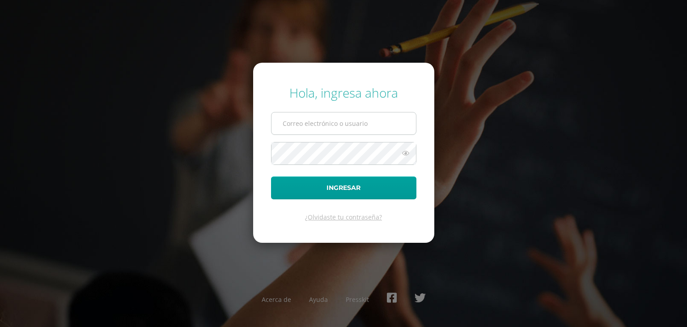
click at [312, 119] on input "text" at bounding box center [344, 123] width 145 height 22
click at [307, 124] on input "text" at bounding box center [344, 123] width 145 height 22
click at [195, 117] on div "Hola, ingresa ahora Ingresar ¿Olvidaste tu contraseña? Acerca de Ayuda Presskit" at bounding box center [343, 163] width 577 height 173
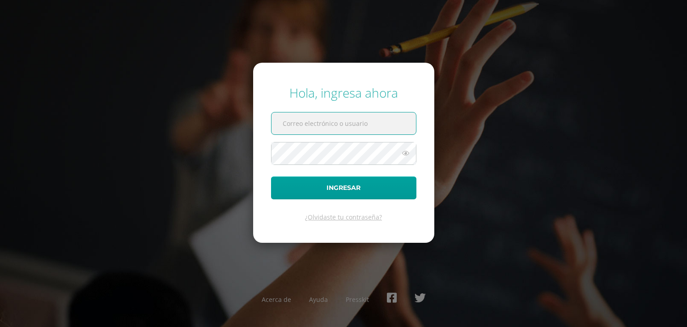
click at [302, 120] on input "text" at bounding box center [344, 123] width 145 height 22
type input "[EMAIL_ADDRESS][DOMAIN_NAME]"
click at [336, 215] on link "¿Olvidaste tu contraseña?" at bounding box center [343, 217] width 77 height 9
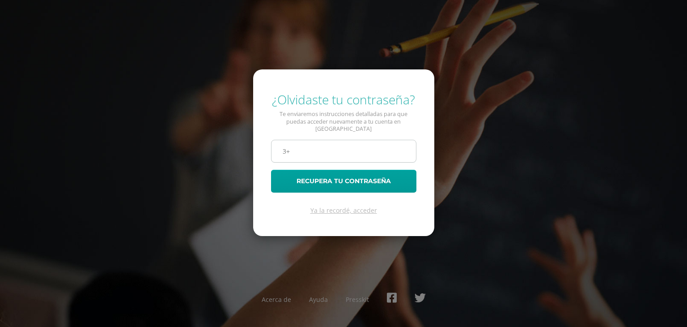
click at [354, 150] on input "3+" at bounding box center [344, 151] width 145 height 22
type input "3"
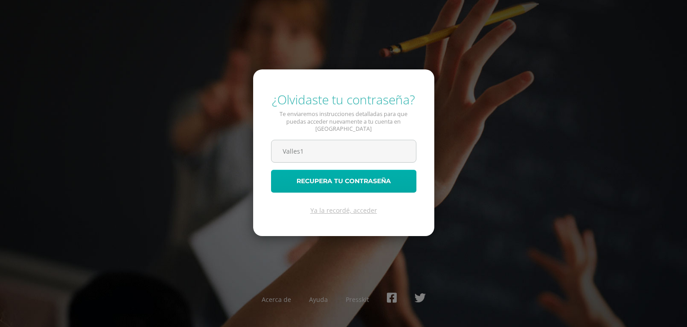
drag, startPoint x: 340, startPoint y: 154, endPoint x: 342, endPoint y: 176, distance: 21.6
click at [342, 176] on form "¿Olvidaste tu contraseña? Te enviaremos instrucciones detalladas para que pueda…" at bounding box center [343, 152] width 181 height 167
type input "Valles1"
click at [342, 176] on button "Recupera tu contraseña" at bounding box center [343, 181] width 145 height 23
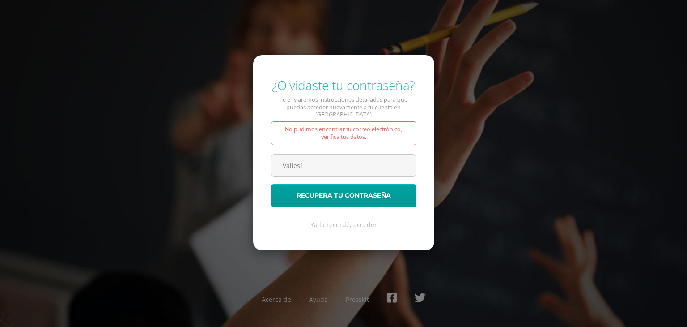
click at [342, 176] on form "¿Olvidaste tu contraseña? Te enviaremos instrucciones detalladas para que pueda…" at bounding box center [343, 152] width 181 height 195
click at [327, 160] on input "Valles1" at bounding box center [344, 165] width 145 height 22
click at [335, 220] on link "Ya la recordé, acceder" at bounding box center [343, 224] width 67 height 9
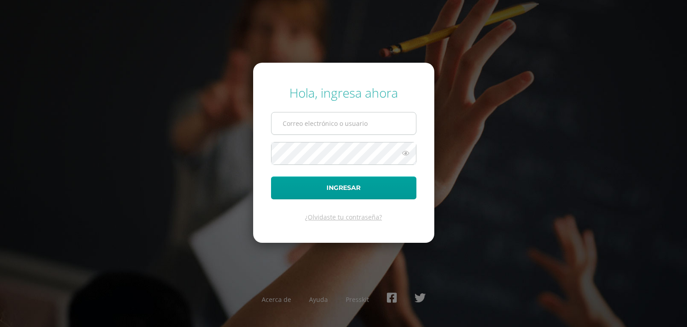
click at [320, 123] on input "text" at bounding box center [344, 123] width 145 height 22
type input "[EMAIL_ADDRESS][DOMAIN_NAME]"
click at [409, 152] on icon at bounding box center [406, 153] width 12 height 11
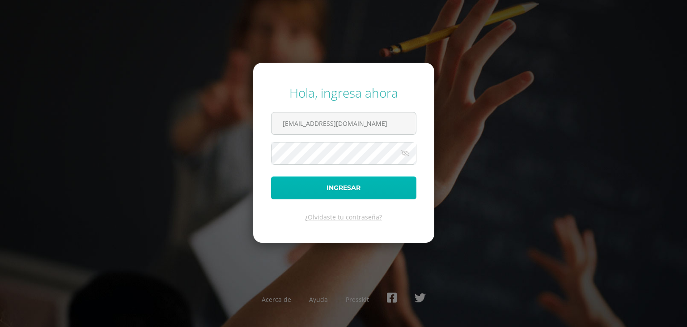
click at [340, 183] on button "Ingresar" at bounding box center [343, 187] width 145 height 23
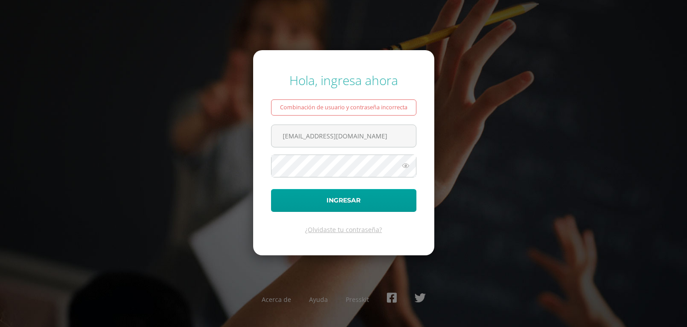
click at [405, 168] on icon at bounding box center [406, 165] width 12 height 11
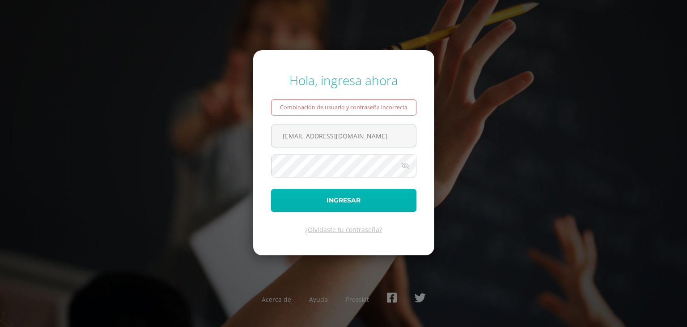
click at [381, 197] on button "Ingresar" at bounding box center [343, 200] width 145 height 23
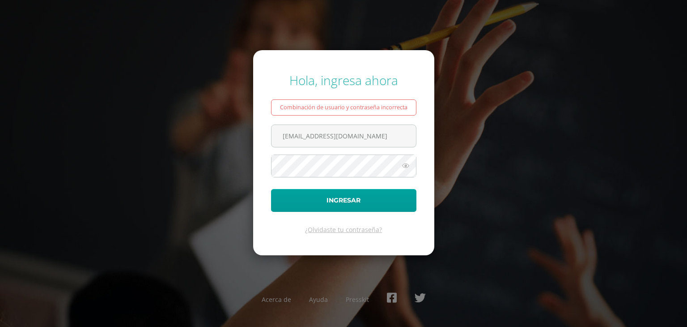
click at [408, 163] on icon at bounding box center [406, 165] width 12 height 11
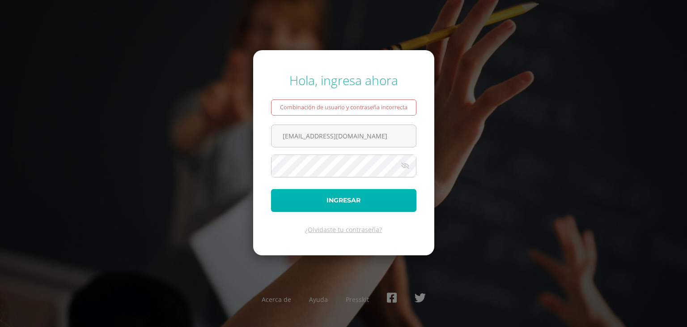
click at [399, 201] on button "Ingresar" at bounding box center [343, 200] width 145 height 23
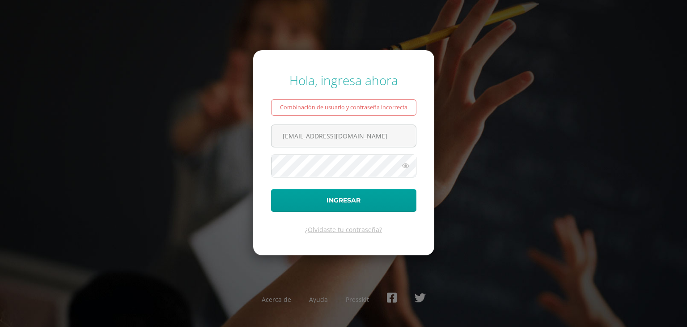
click at [407, 167] on icon at bounding box center [406, 165] width 12 height 11
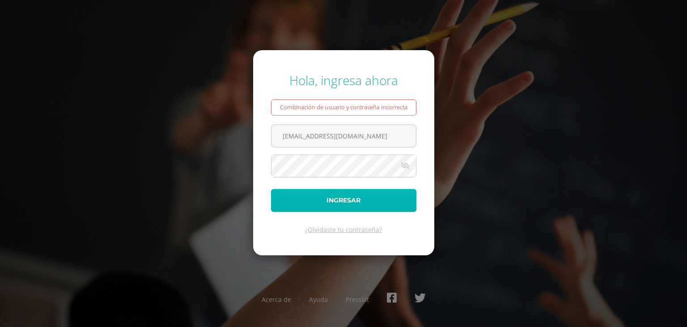
click at [397, 204] on button "Ingresar" at bounding box center [343, 200] width 145 height 23
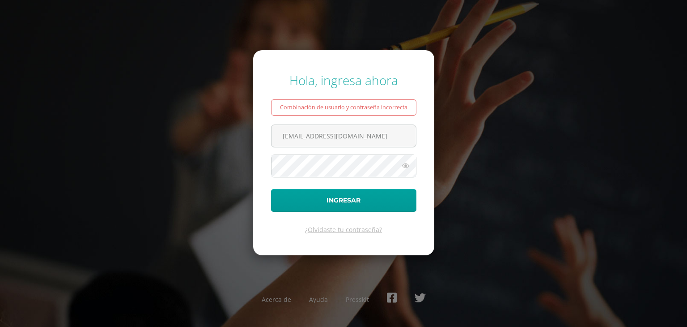
click at [410, 167] on icon at bounding box center [406, 165] width 12 height 11
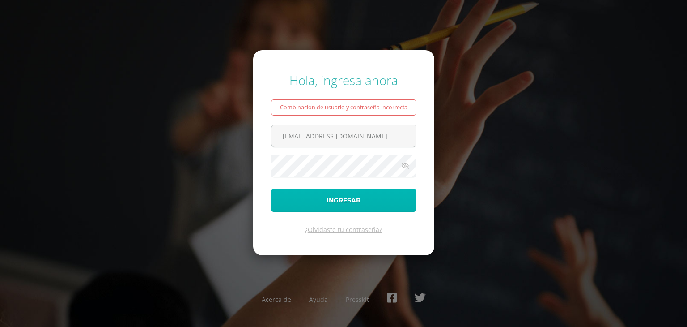
click at [362, 191] on button "Ingresar" at bounding box center [343, 200] width 145 height 23
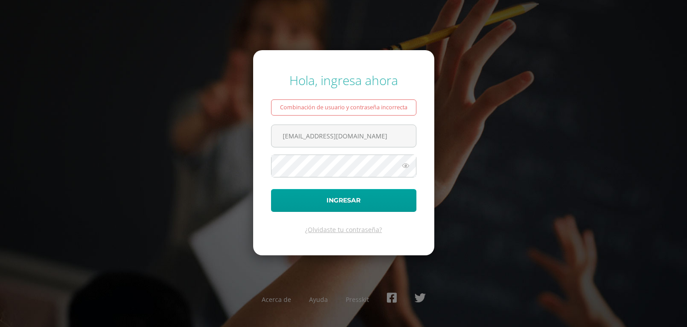
click at [403, 168] on icon at bounding box center [406, 165] width 12 height 11
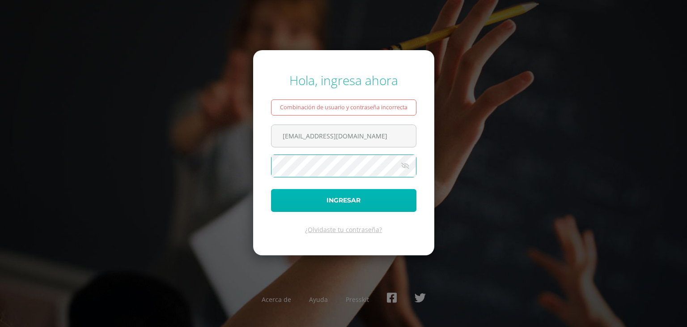
click at [373, 203] on button "Ingresar" at bounding box center [343, 200] width 145 height 23
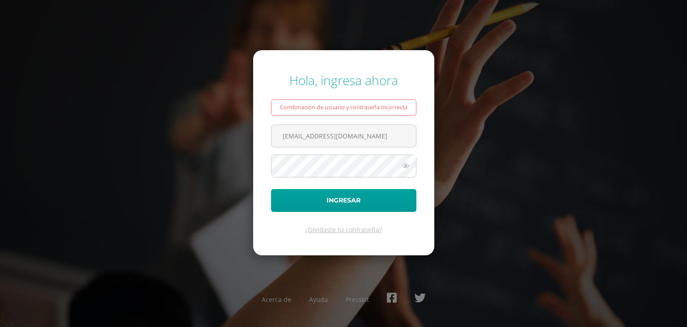
click at [404, 165] on icon at bounding box center [406, 165] width 12 height 11
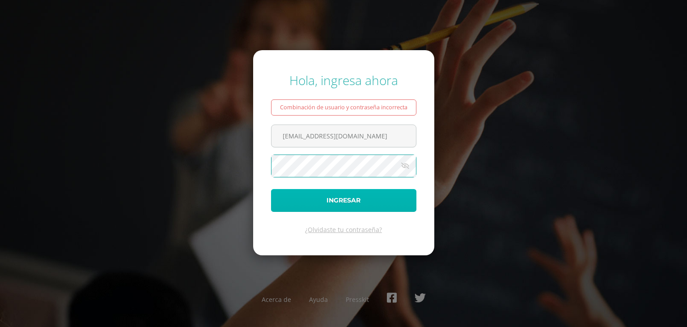
click at [335, 196] on button "Ingresar" at bounding box center [343, 200] width 145 height 23
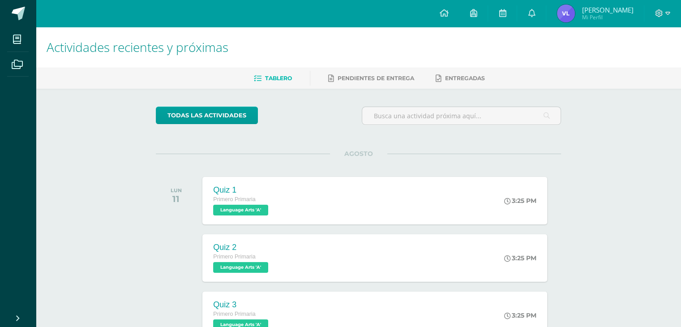
drag, startPoint x: 624, startPoint y: 55, endPoint x: 622, endPoint y: 41, distance: 13.5
click at [622, 41] on h1 "Actividades recientes y próximas" at bounding box center [358, 47] width 623 height 41
click at [240, 115] on link "todas las Actividades" at bounding box center [207, 114] width 102 height 17
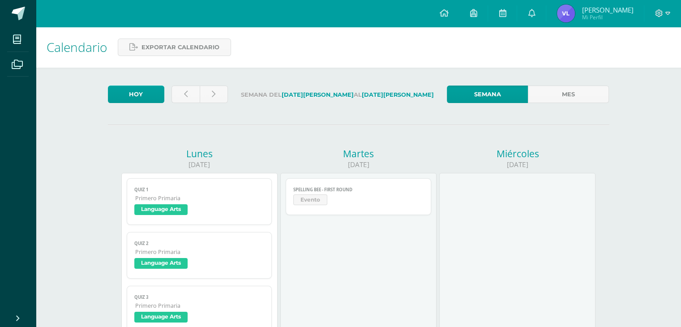
click at [167, 213] on span "Language Arts" at bounding box center [160, 209] width 53 height 11
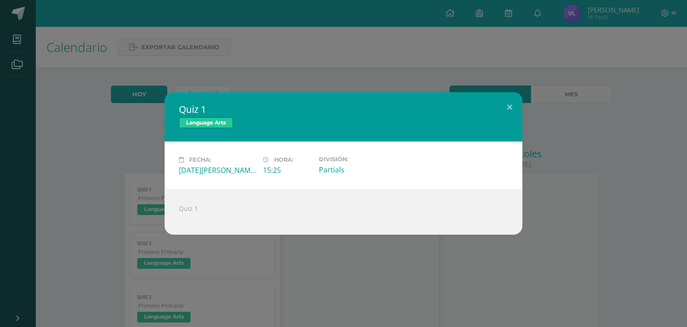
click at [276, 178] on div "Fecha: Lunes 11 de Agosto Hora: 15:25 División: Partials" at bounding box center [344, 165] width 358 height 48
click at [226, 196] on div "Quiz 1" at bounding box center [344, 211] width 358 height 45
click at [321, 177] on div "Fecha: [DATE][PERSON_NAME] Hora: 15:25 División: Partials" at bounding box center [344, 165] width 358 height 48
click at [329, 171] on div "Partials" at bounding box center [357, 170] width 77 height 10
click at [510, 100] on button at bounding box center [510, 107] width 26 height 30
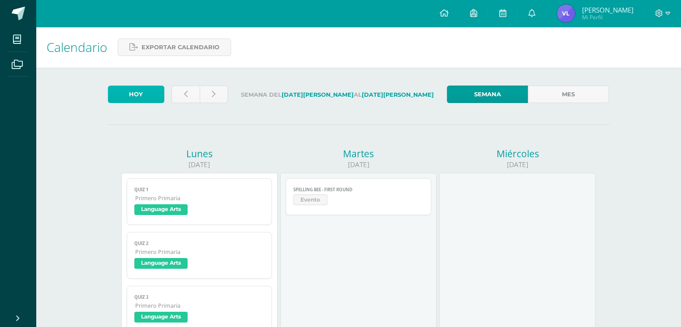
click at [133, 89] on link "Hoy" at bounding box center [136, 93] width 56 height 17
drag, startPoint x: 533, startPoint y: 66, endPoint x: 539, endPoint y: 76, distance: 11.2
click at [554, 101] on link "Mes" at bounding box center [567, 93] width 81 height 17
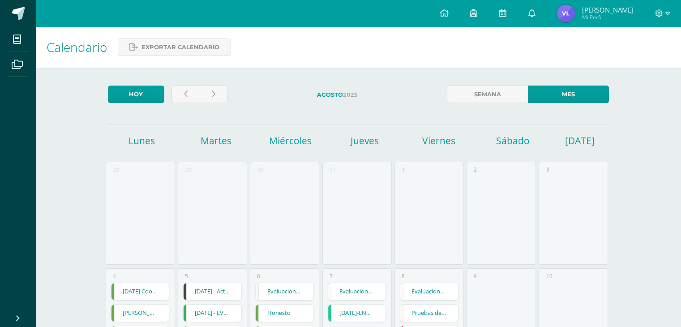
click at [554, 101] on link "Mes" at bounding box center [567, 93] width 81 height 17
click at [118, 226] on div "28" at bounding box center [140, 213] width 69 height 103
click at [150, 312] on link "Julio 29 Elementos tácticos Baloncesto" at bounding box center [140, 312] width 58 height 17
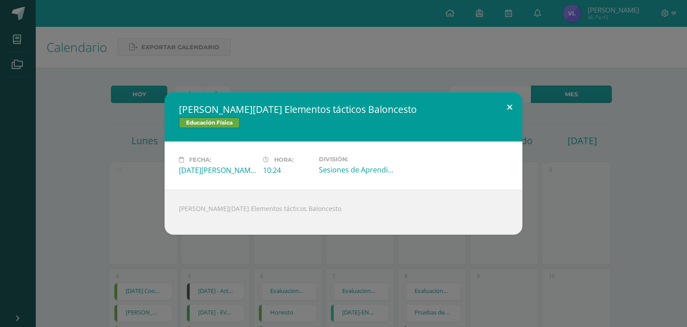
click at [510, 107] on button at bounding box center [510, 107] width 26 height 30
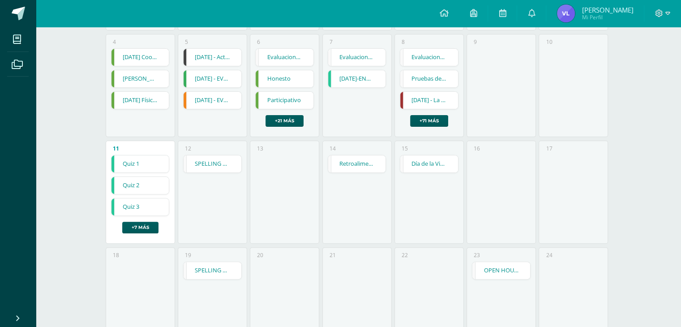
scroll to position [253, 0]
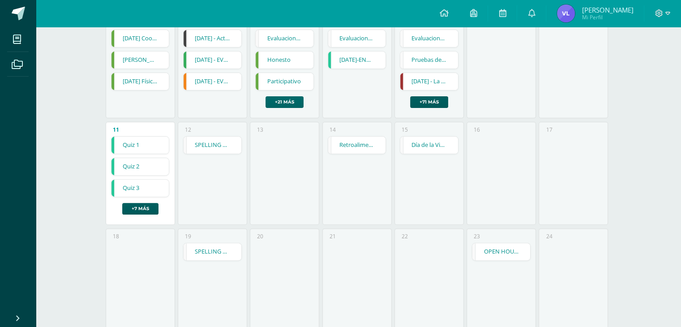
click at [289, 102] on link "+21 más" at bounding box center [284, 102] width 38 height 12
click at [413, 246] on div "22" at bounding box center [428, 279] width 69 height 103
click at [149, 212] on link "+7 más" at bounding box center [140, 209] width 36 height 12
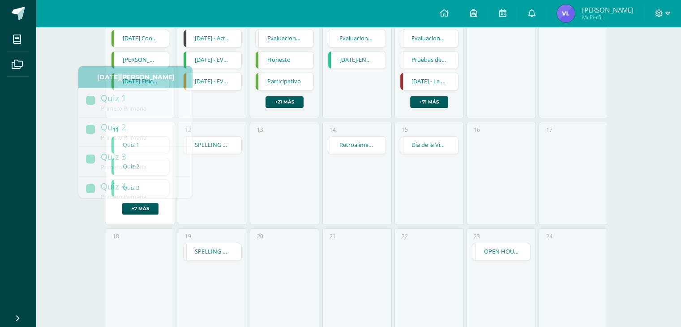
click at [292, 214] on div "13" at bounding box center [284, 173] width 69 height 103
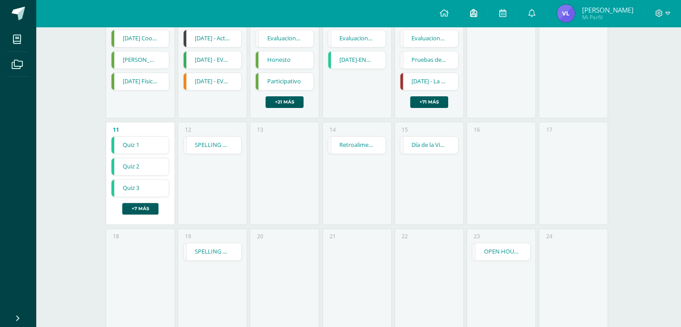
click at [476, 14] on icon at bounding box center [472, 13] width 7 height 8
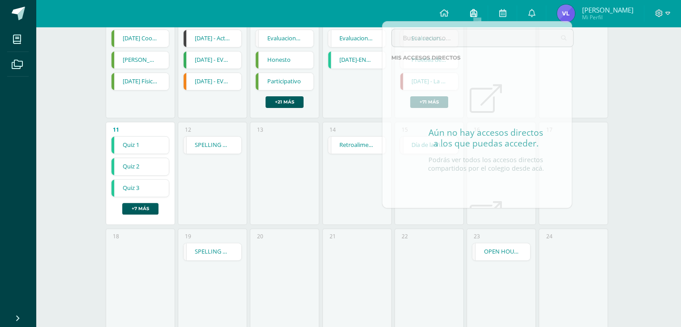
click at [476, 14] on icon at bounding box center [472, 13] width 7 height 8
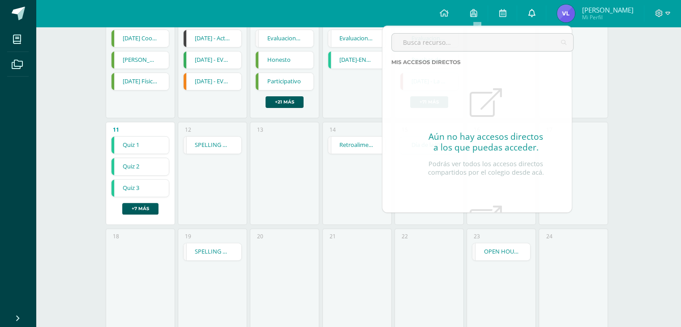
click at [532, 17] on icon at bounding box center [530, 13] width 7 height 8
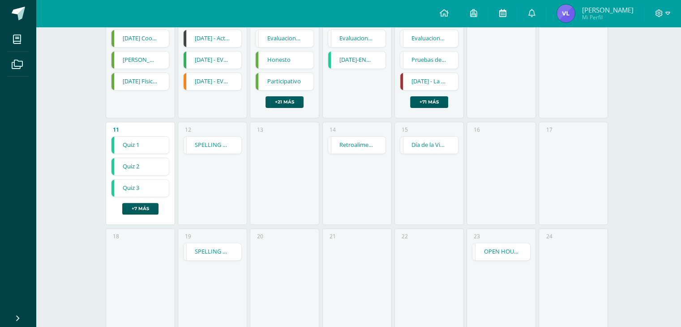
click at [505, 17] on icon at bounding box center [501, 13] width 7 height 8
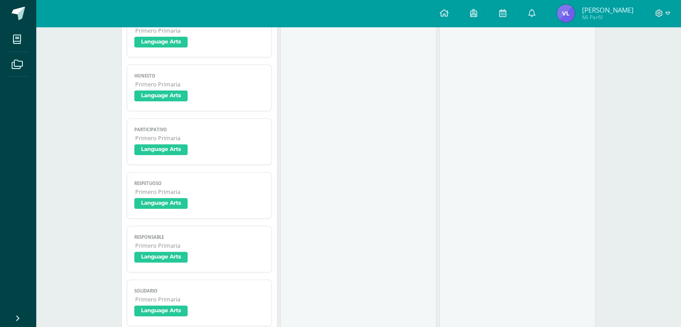
scroll to position [311, 0]
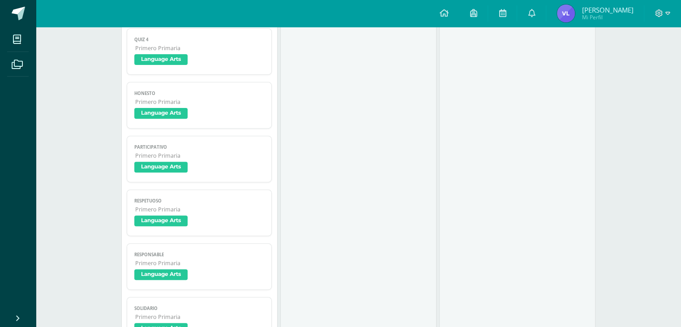
click at [147, 116] on span "Language Arts" at bounding box center [160, 113] width 53 height 11
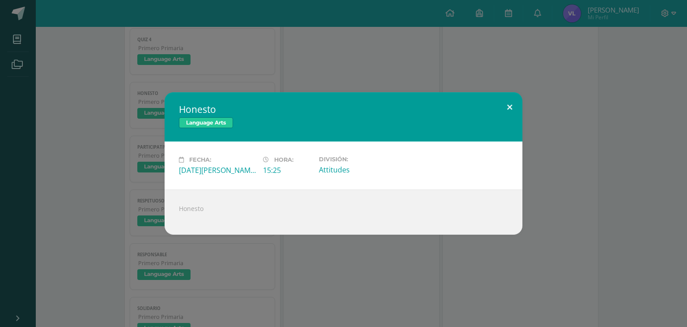
click at [516, 104] on button at bounding box center [510, 107] width 26 height 30
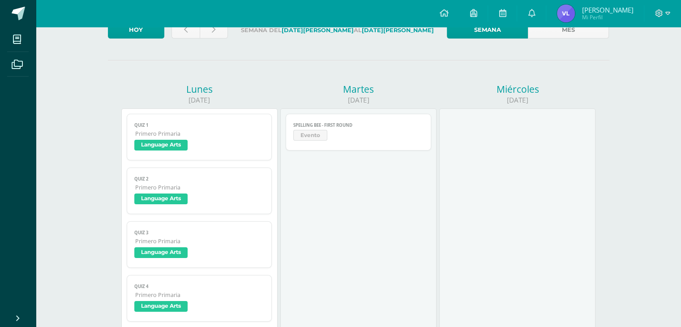
scroll to position [71, 0]
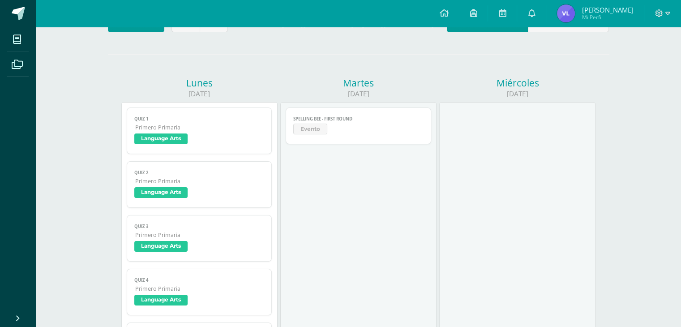
click at [162, 142] on span "Language Arts" at bounding box center [160, 138] width 53 height 11
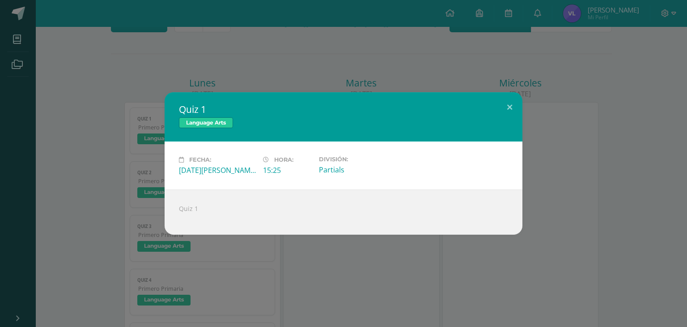
click at [200, 198] on div "Quiz 1" at bounding box center [344, 211] width 358 height 45
click at [509, 115] on button at bounding box center [510, 107] width 26 height 30
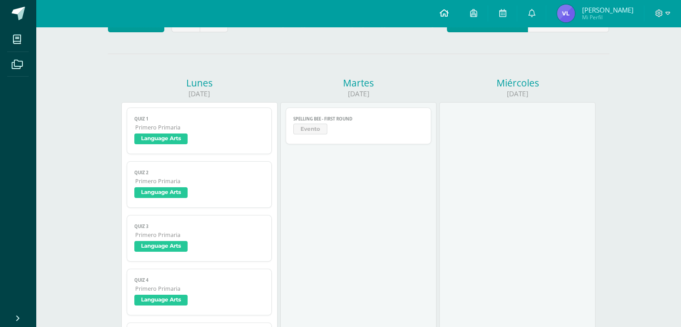
click at [447, 13] on icon at bounding box center [443, 13] width 9 height 8
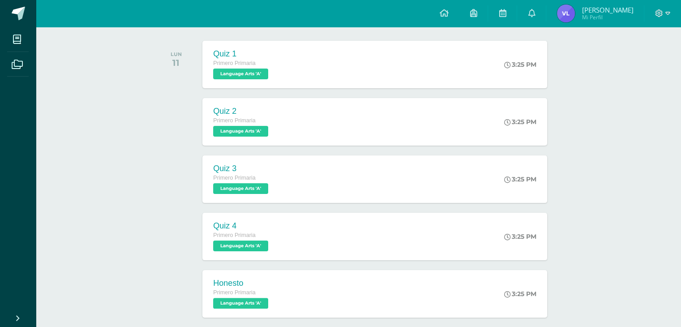
scroll to position [134, 0]
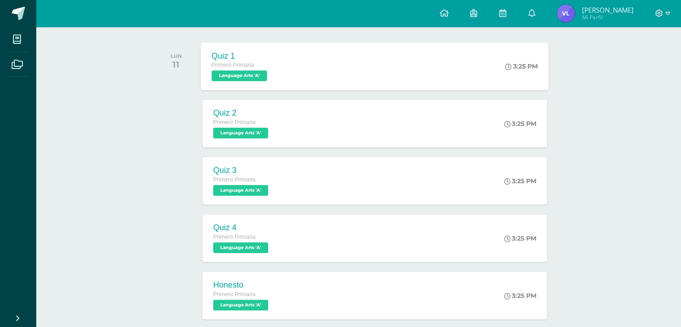
click at [243, 67] on span "Primero Primaria" at bounding box center [233, 65] width 43 height 6
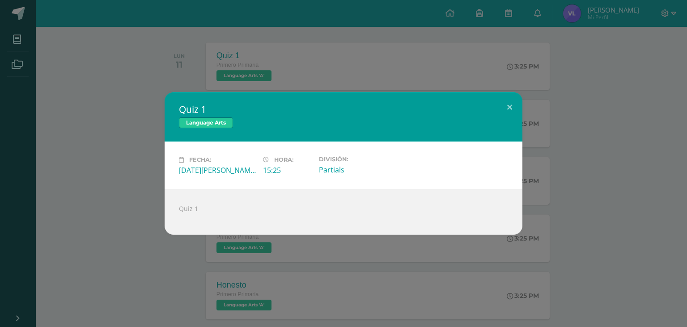
click at [229, 169] on div "[DATE][PERSON_NAME]" at bounding box center [217, 170] width 77 height 10
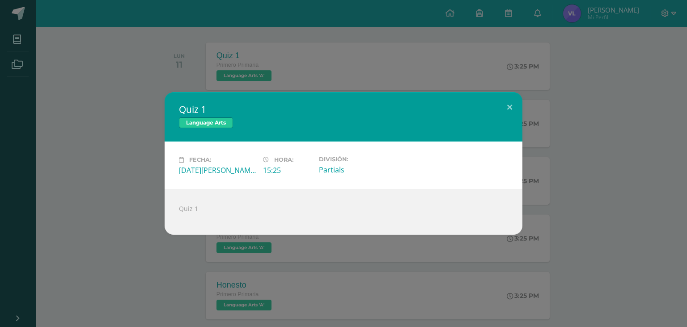
drag, startPoint x: 229, startPoint y: 169, endPoint x: 350, endPoint y: 187, distance: 122.1
click at [350, 187] on div "Fecha: [DATE][PERSON_NAME] Hora: 15:25 División: Partials" at bounding box center [344, 165] width 358 height 48
click at [512, 105] on button at bounding box center [510, 107] width 26 height 30
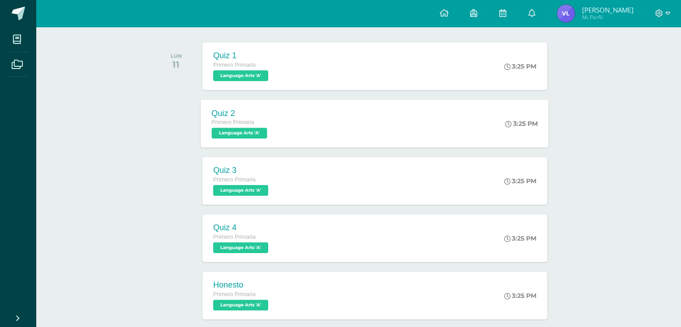
click at [505, 124] on icon at bounding box center [508, 123] width 7 height 7
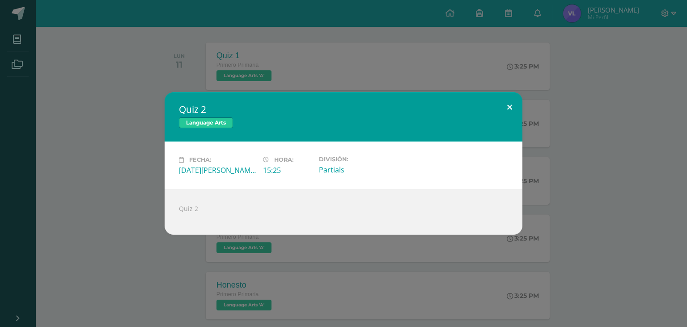
click at [506, 108] on button at bounding box center [510, 107] width 26 height 30
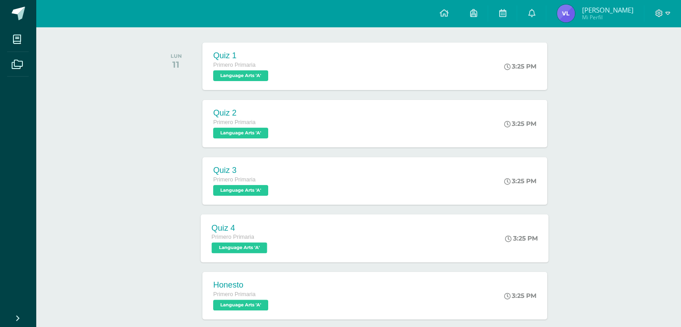
click at [260, 247] on span "Language Arts 'A'" at bounding box center [239, 247] width 55 height 11
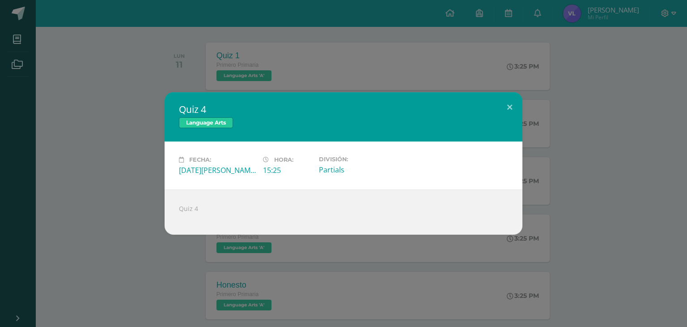
click at [195, 213] on div at bounding box center [343, 216] width 329 height 7
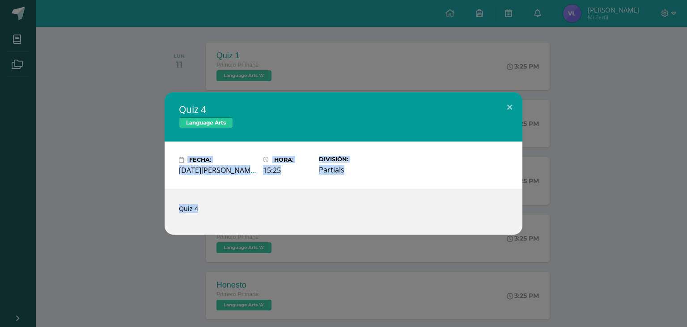
drag, startPoint x: 195, startPoint y: 213, endPoint x: 206, endPoint y: 124, distance: 88.9
click at [206, 124] on div "Quiz 4 Language Arts Fecha: [DATE][PERSON_NAME] Hora: 15:25 División: Partials" at bounding box center [344, 163] width 358 height 142
click at [206, 124] on span "Language Arts" at bounding box center [206, 122] width 54 height 11
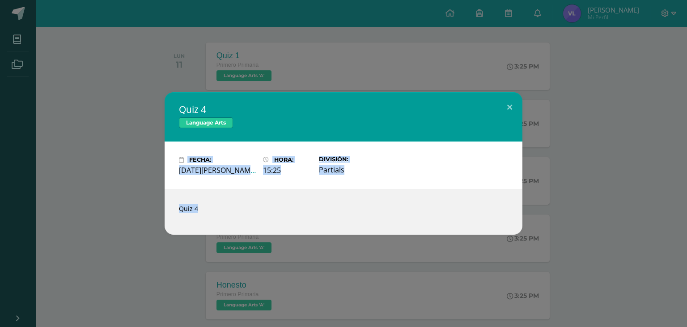
click at [204, 122] on span "Language Arts" at bounding box center [206, 122] width 54 height 11
click at [510, 101] on button at bounding box center [510, 107] width 26 height 30
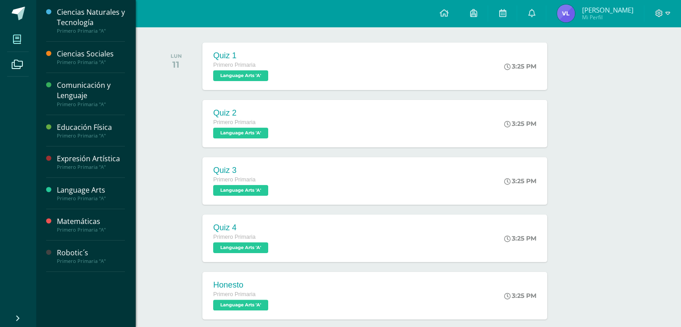
click at [13, 39] on icon at bounding box center [17, 39] width 8 height 9
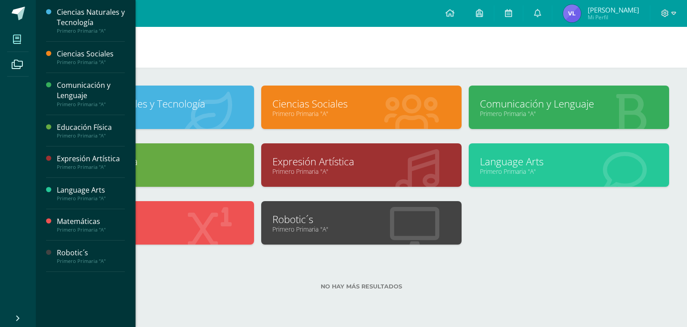
click at [16, 41] on icon at bounding box center [17, 39] width 8 height 9
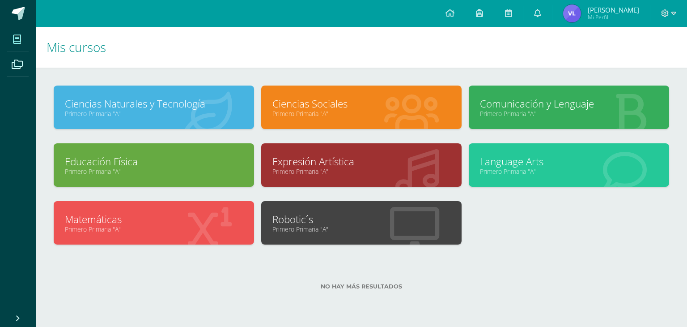
click at [340, 99] on link "Ciencias Sociales" at bounding box center [361, 104] width 178 height 14
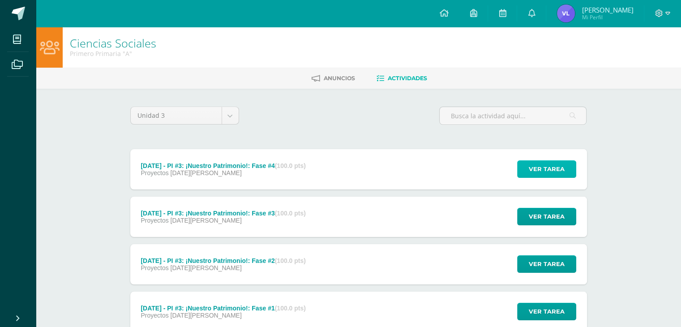
click at [540, 169] on span "Ver tarea" at bounding box center [546, 169] width 36 height 17
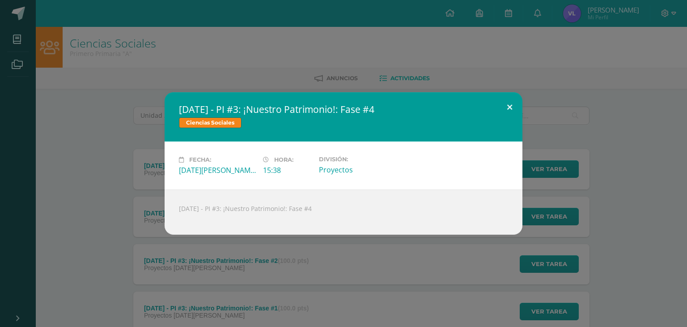
click at [509, 109] on button at bounding box center [510, 107] width 26 height 30
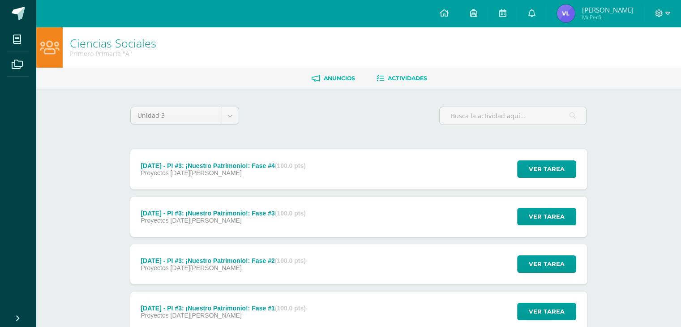
click at [349, 75] on span "Anuncios" at bounding box center [338, 78] width 31 height 7
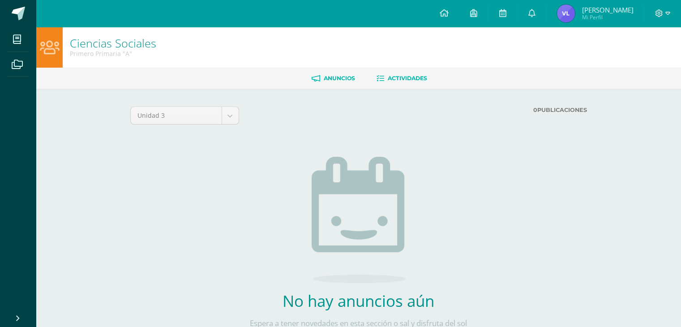
click at [403, 76] on span "Actividades" at bounding box center [406, 78] width 39 height 7
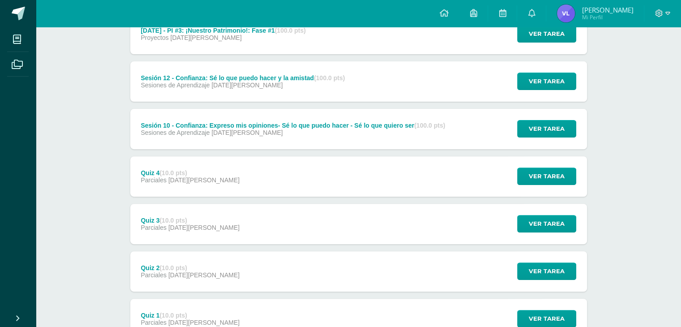
scroll to position [288, 0]
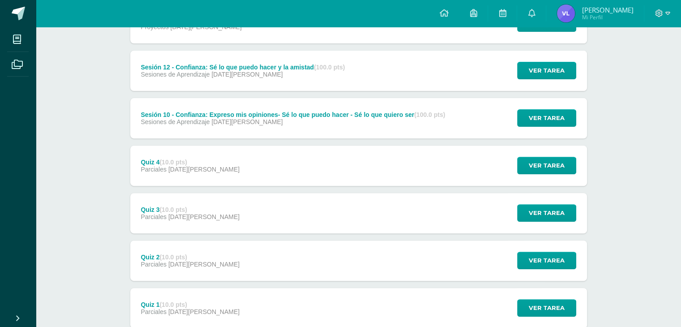
click at [551, 156] on div "Ver tarea" at bounding box center [544, 165] width 83 height 40
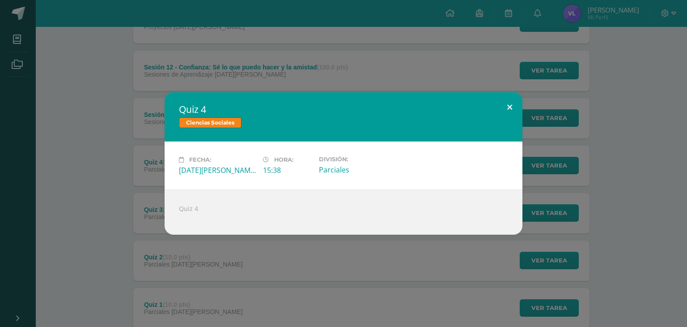
click at [511, 106] on button at bounding box center [510, 107] width 26 height 30
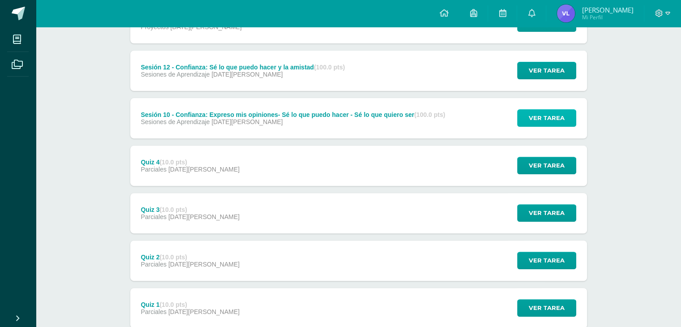
click at [566, 111] on button "Ver tarea" at bounding box center [546, 117] width 59 height 17
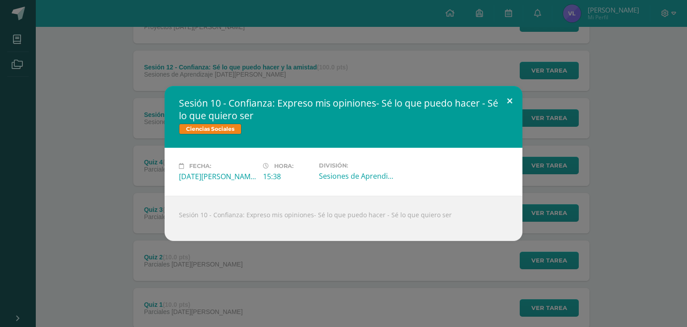
click at [506, 94] on button at bounding box center [510, 101] width 26 height 30
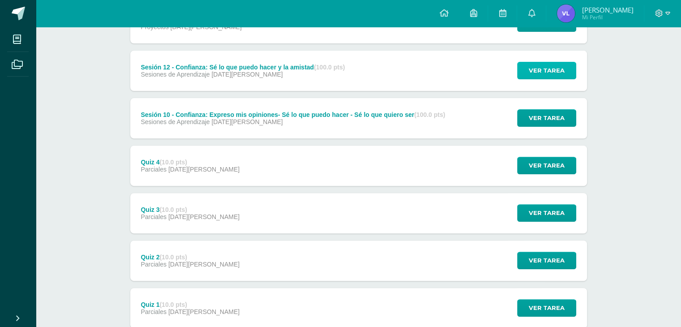
click at [555, 76] on span "Ver tarea" at bounding box center [546, 70] width 36 height 17
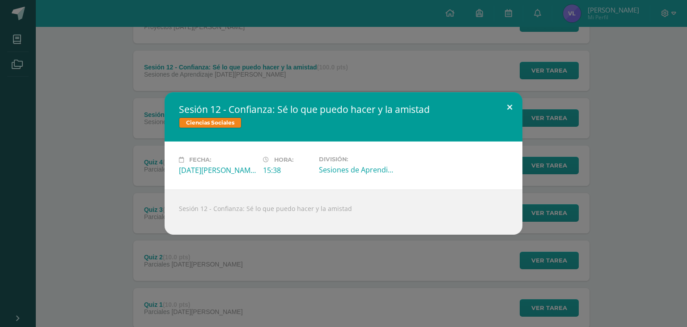
click at [510, 108] on button at bounding box center [510, 107] width 26 height 30
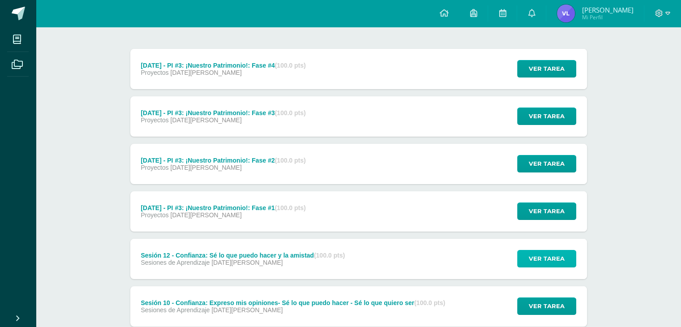
scroll to position [95, 0]
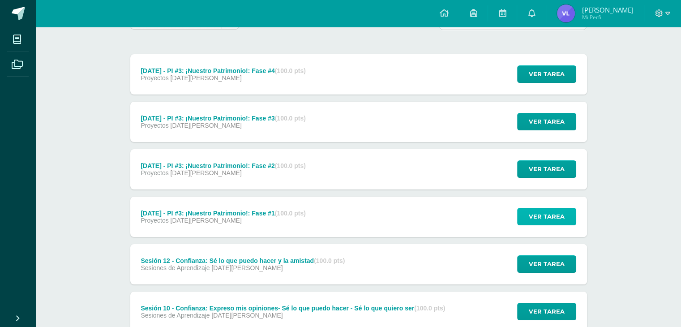
click at [535, 209] on span "Ver tarea" at bounding box center [546, 216] width 36 height 17
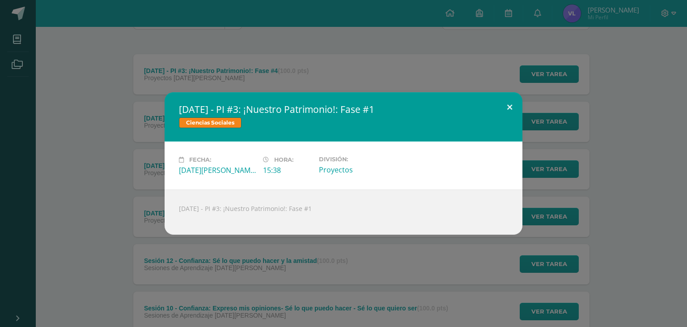
click at [510, 103] on button at bounding box center [510, 107] width 26 height 30
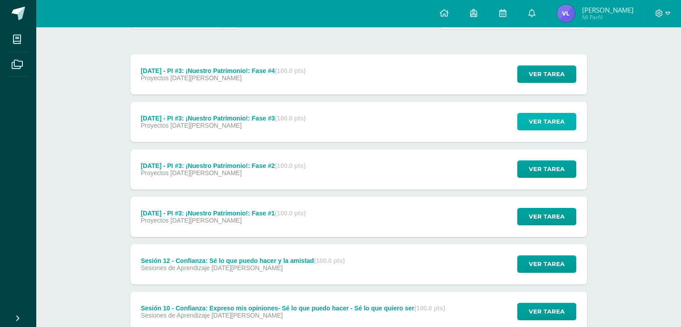
click at [557, 118] on span "Ver tarea" at bounding box center [546, 121] width 36 height 17
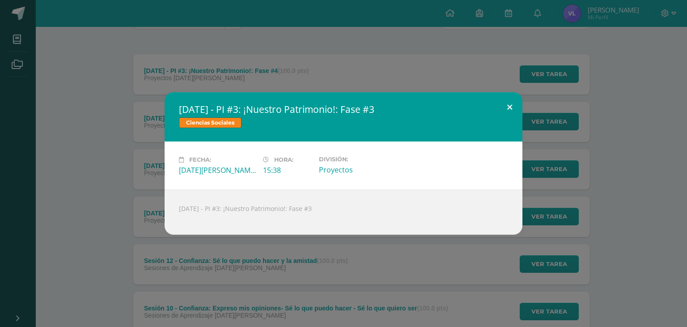
click at [507, 110] on button at bounding box center [510, 107] width 26 height 30
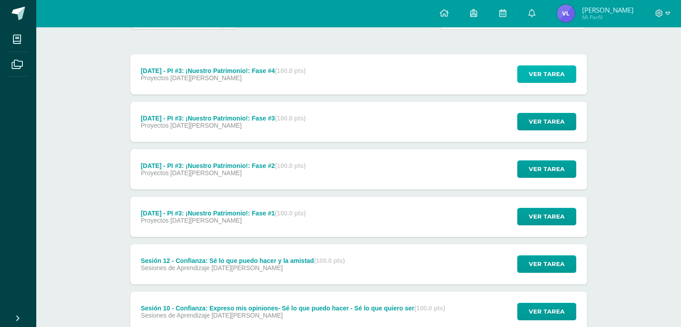
click at [548, 67] on span "Ver tarea" at bounding box center [546, 74] width 36 height 17
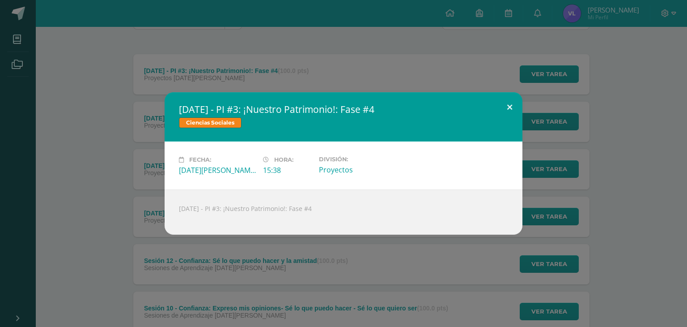
click at [503, 106] on button at bounding box center [510, 107] width 26 height 30
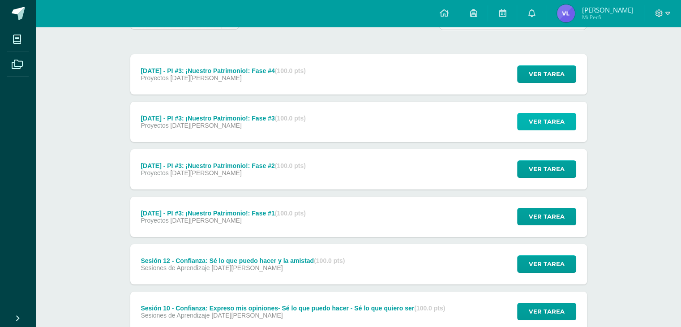
click at [562, 121] on span "Ver tarea" at bounding box center [546, 121] width 36 height 17
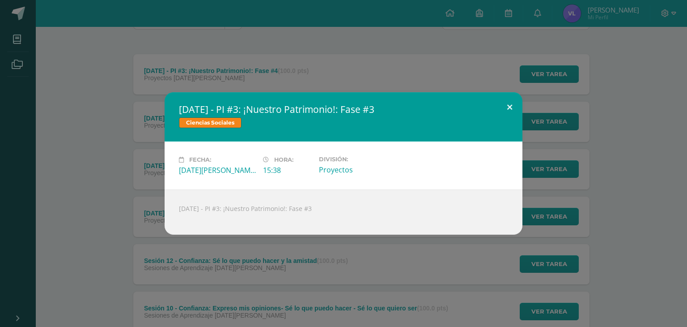
click at [510, 110] on button at bounding box center [510, 107] width 26 height 30
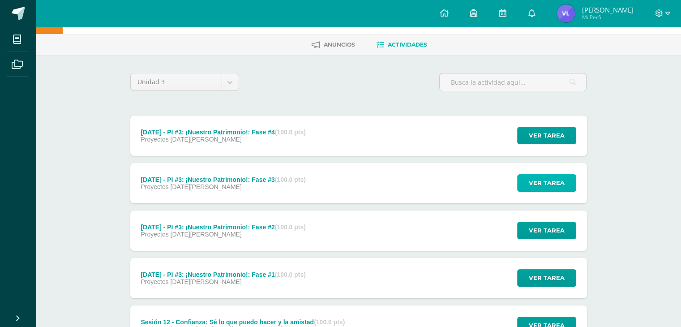
scroll to position [0, 0]
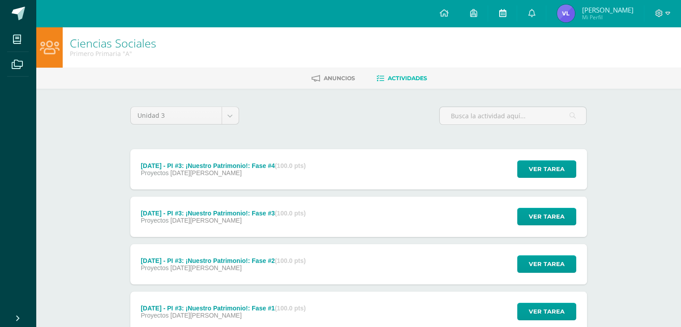
click at [506, 17] on icon at bounding box center [501, 13] width 7 height 8
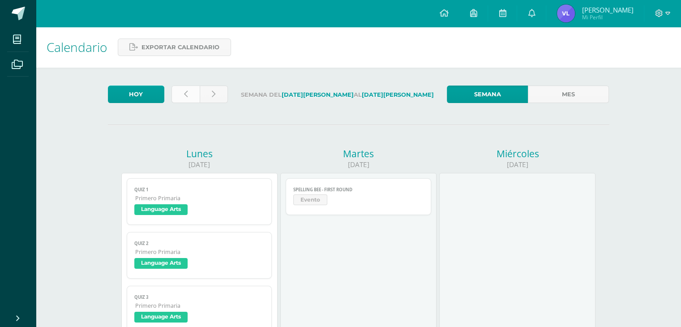
click at [180, 94] on link at bounding box center [185, 93] width 28 height 17
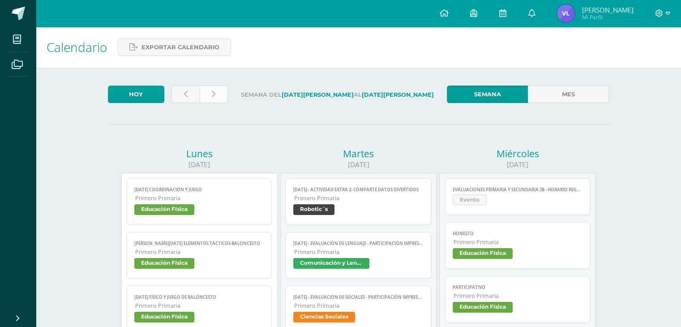
click at [217, 98] on link at bounding box center [214, 93] width 28 height 17
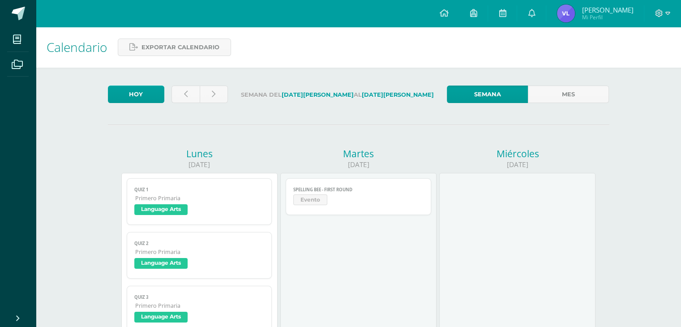
click at [311, 200] on span "Evento" at bounding box center [310, 199] width 34 height 11
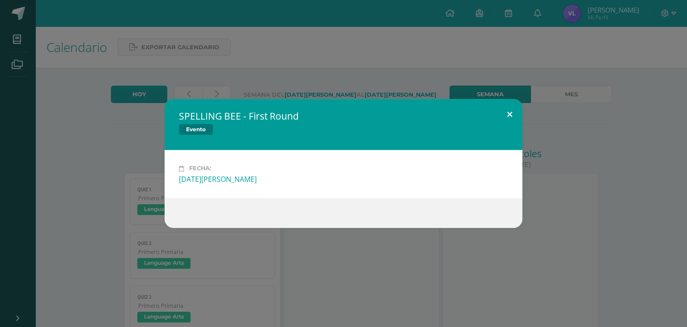
click at [515, 106] on button at bounding box center [510, 114] width 26 height 30
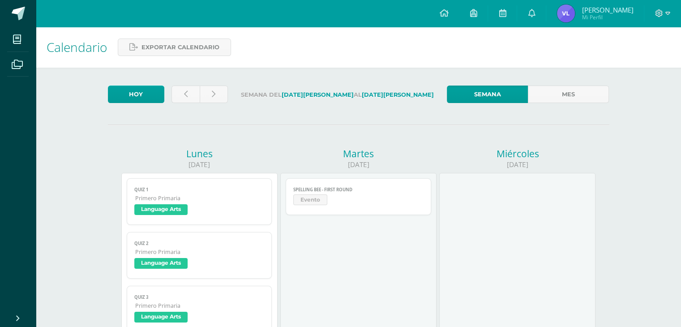
click at [193, 213] on span "Language Arts" at bounding box center [199, 210] width 130 height 13
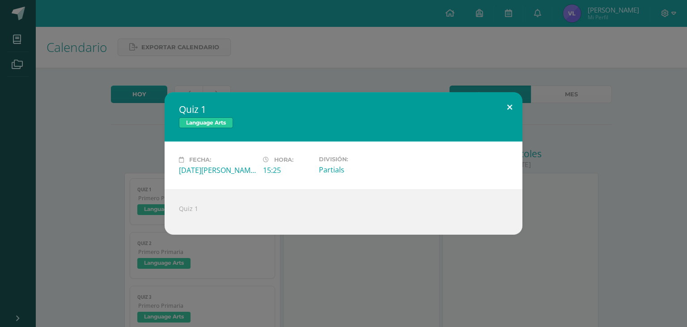
click at [516, 102] on button at bounding box center [510, 107] width 26 height 30
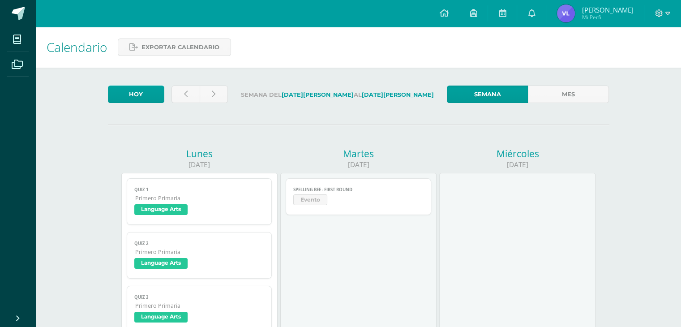
click at [516, 102] on link "Semana" at bounding box center [487, 93] width 81 height 17
click at [451, 12] on link at bounding box center [443, 13] width 30 height 27
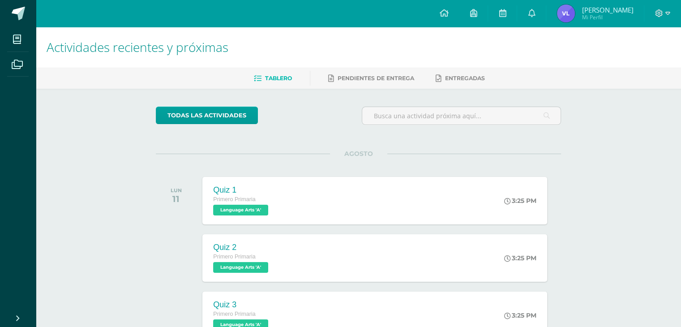
drag, startPoint x: 153, startPoint y: 0, endPoint x: 348, endPoint y: 127, distance: 232.8
click at [348, 127] on div "todas las Actividades" at bounding box center [358, 119] width 412 height 26
click at [348, 128] on div "todas las Actividades" at bounding box center [358, 119] width 412 height 26
click at [260, 210] on span "Language Arts 'A'" at bounding box center [239, 209] width 55 height 11
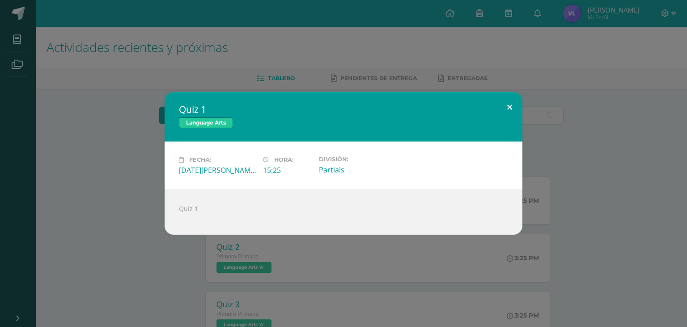
click at [515, 104] on button at bounding box center [510, 107] width 26 height 30
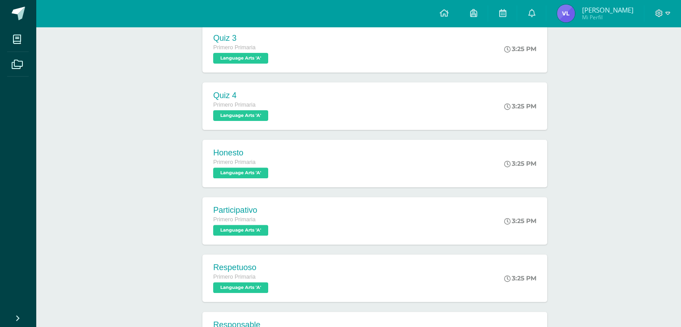
scroll to position [264, 0]
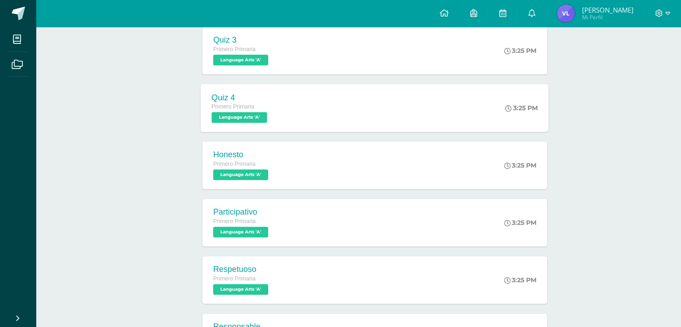
click at [427, 106] on div "Quiz 4 Primero Primaria Language Arts 'A' 3:25 PM Quiz 4 Language Arts Cargando…" at bounding box center [375, 108] width 348 height 48
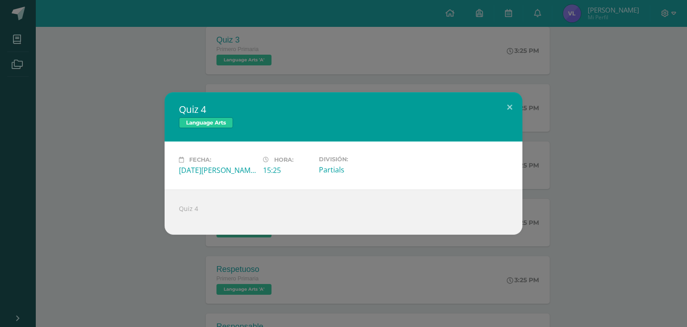
click at [475, 85] on div "Quiz 4 Language Arts Fecha: [DATE][PERSON_NAME] Hora: 15:25 División: Partials" at bounding box center [343, 163] width 687 height 327
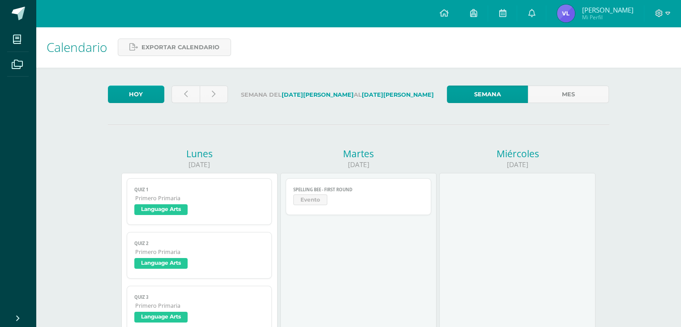
drag, startPoint x: 0, startPoint y: 0, endPoint x: 329, endPoint y: 57, distance: 333.8
click at [329, 57] on div "Calendario Exportar calendario" at bounding box center [358, 47] width 645 height 41
click at [444, 17] on icon at bounding box center [443, 13] width 9 height 8
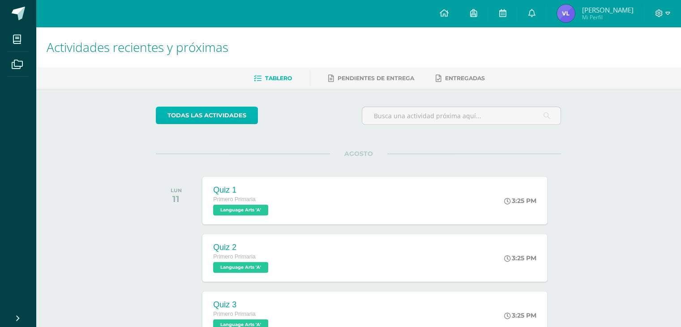
click at [241, 114] on link "todas las Actividades" at bounding box center [207, 114] width 102 height 17
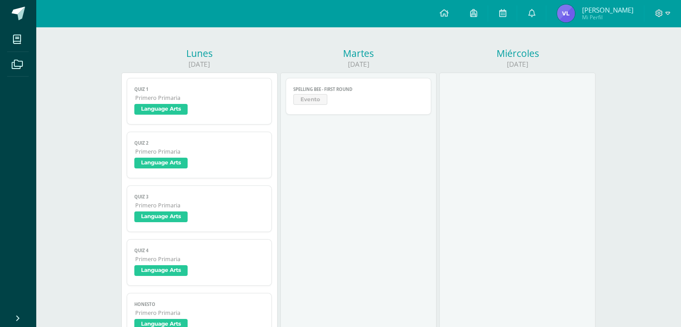
scroll to position [98, 0]
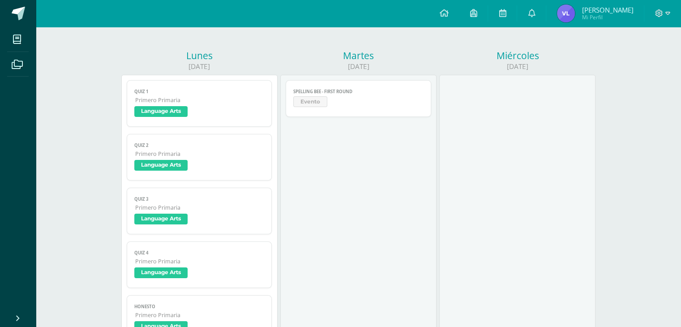
click at [221, 106] on link "Quiz 1 Primero Primaria Language Arts" at bounding box center [199, 103] width 145 height 47
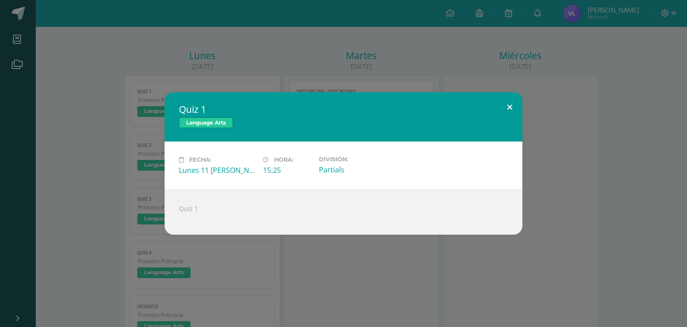
click at [512, 105] on button at bounding box center [510, 107] width 26 height 30
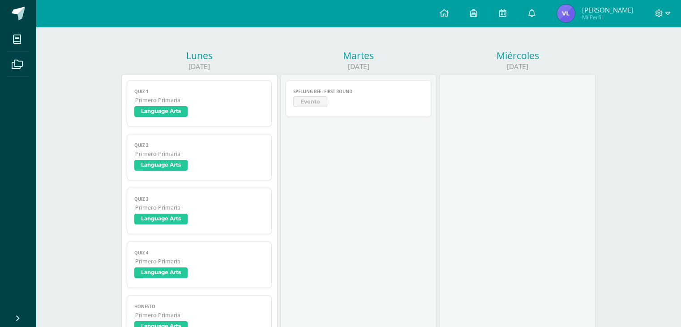
click at [193, 161] on span "Language Arts" at bounding box center [199, 166] width 130 height 13
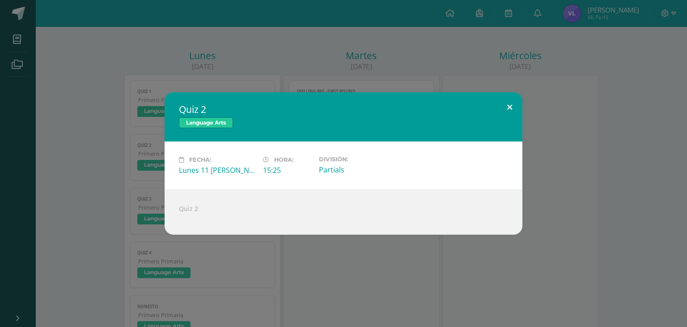
click at [510, 101] on button at bounding box center [510, 107] width 26 height 30
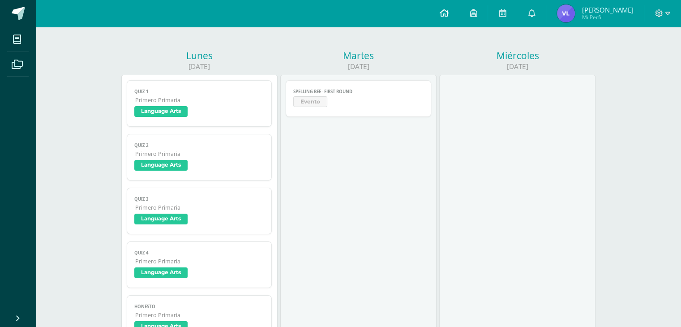
click at [448, 16] on icon at bounding box center [443, 13] width 9 height 8
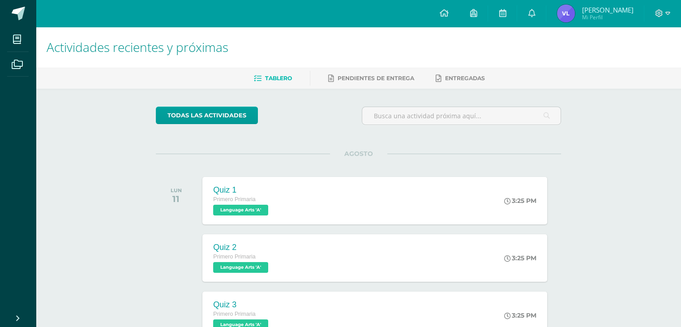
click at [274, 81] on span "Tablero" at bounding box center [278, 78] width 27 height 7
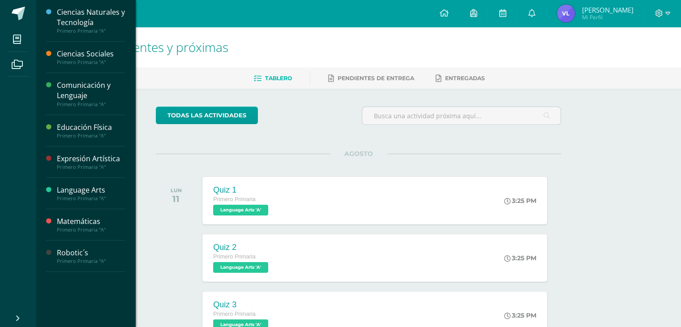
click at [70, 54] on div "Ciencias Sociales" at bounding box center [91, 54] width 68 height 10
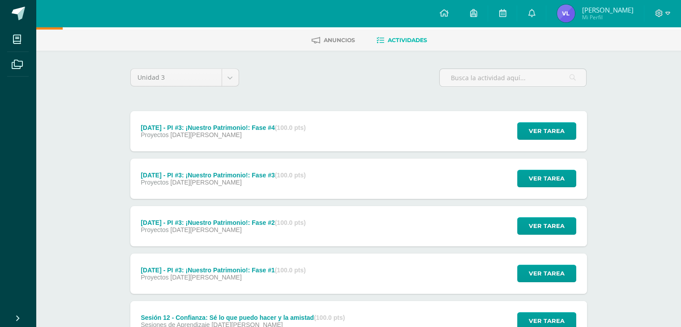
scroll to position [29, 0]
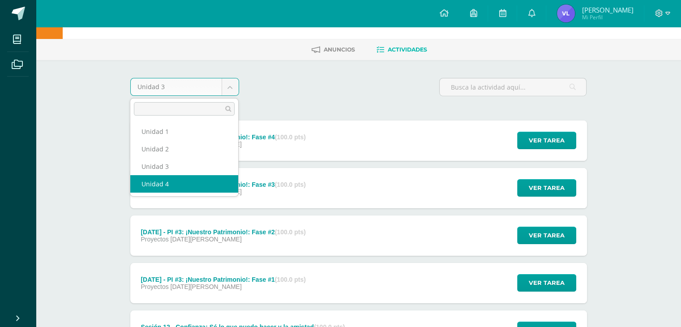
select select "Unidad 4"
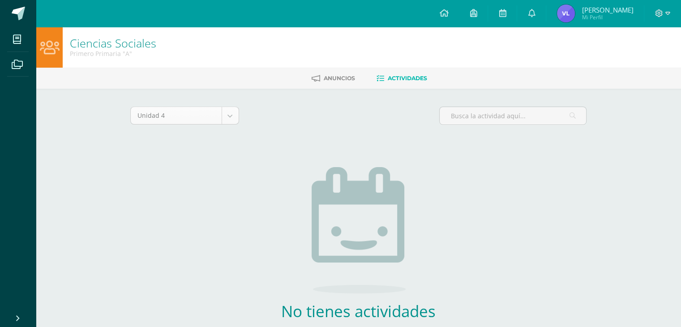
click at [234, 113] on body "Mis cursos Archivos Cerrar panel Ciencias Naturales y Tecnología Primero Primar…" at bounding box center [340, 192] width 681 height 385
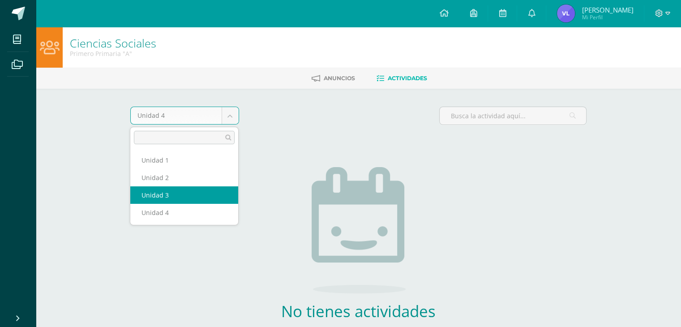
drag, startPoint x: 222, startPoint y: 159, endPoint x: 214, endPoint y: 201, distance: 42.3
select select "Unidad 3"
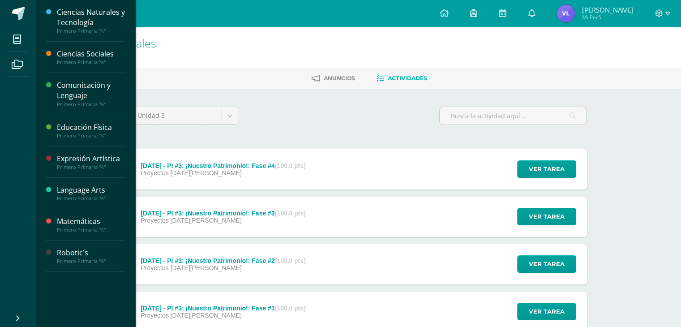
click at [88, 103] on div "Primero Primaria "A"" at bounding box center [91, 104] width 68 height 6
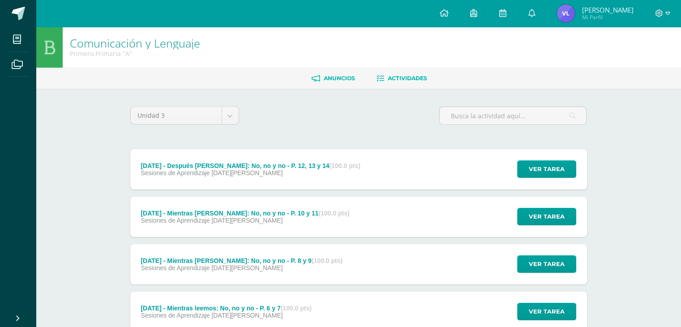
click at [353, 79] on span "Anuncios" at bounding box center [338, 78] width 31 height 7
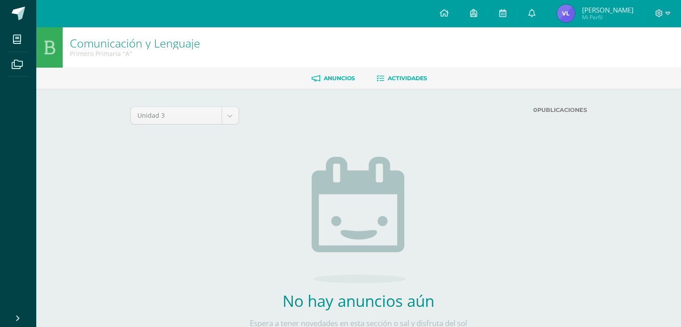
click at [392, 80] on span "Actividades" at bounding box center [406, 78] width 39 height 7
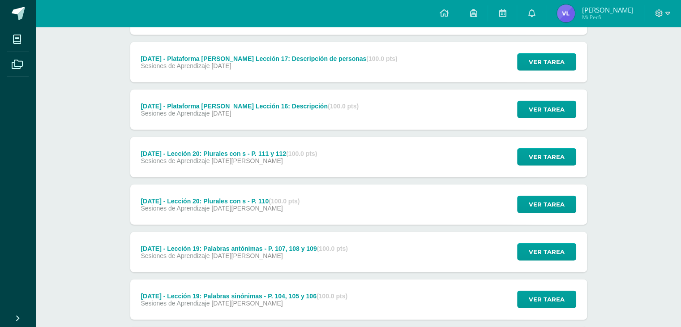
scroll to position [2176, 0]
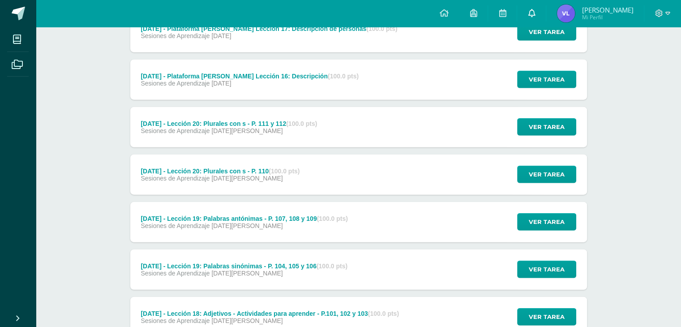
click at [544, 11] on link at bounding box center [531, 13] width 29 height 27
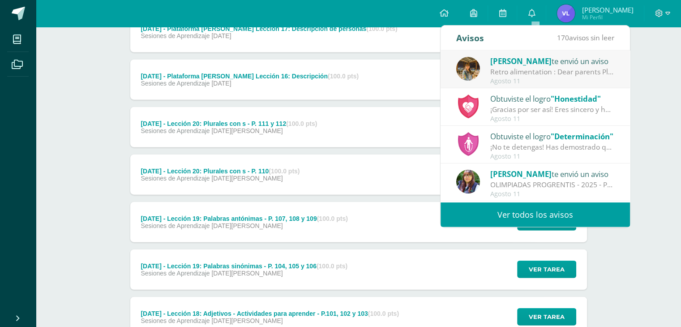
click at [580, 72] on div "Retro alimentation : Dear parents Please make Sure your child gets connected to…" at bounding box center [552, 72] width 124 height 10
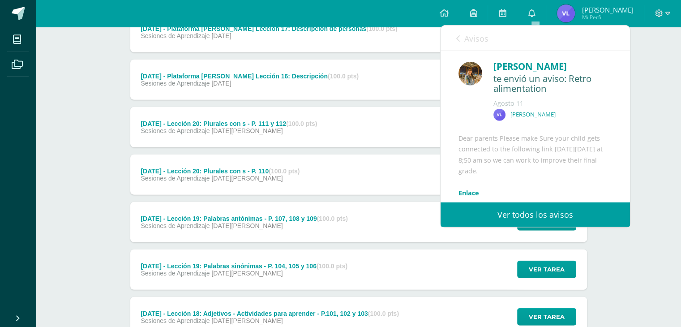
click at [583, 96] on div "Claudia Contreras te envió un aviso: Retro alimentation Agosto 11 Valentina Lan…" at bounding box center [550, 93] width 122 height 67
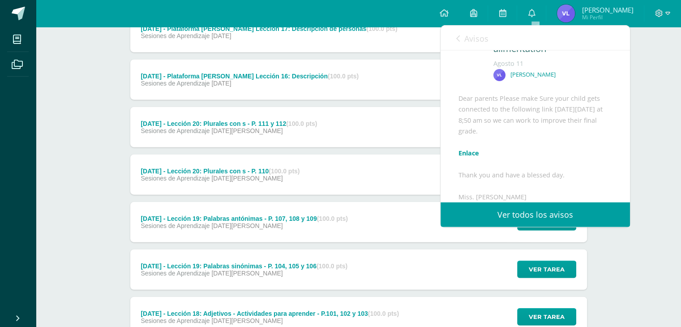
scroll to position [45, 0]
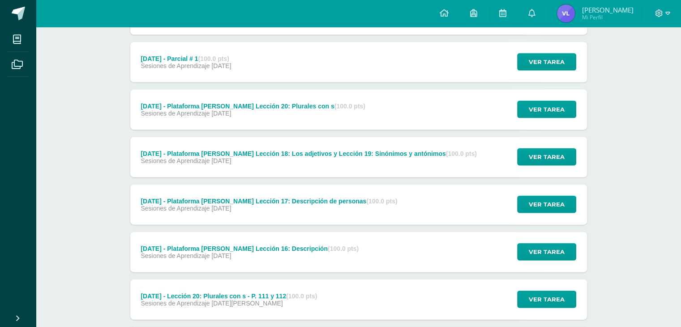
scroll to position [2673, 0]
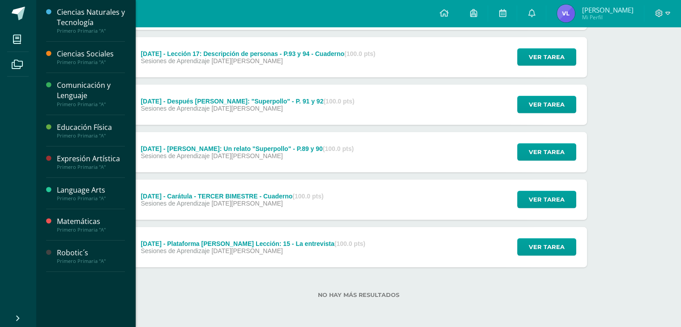
click at [95, 223] on div "Matemáticas" at bounding box center [91, 221] width 68 height 10
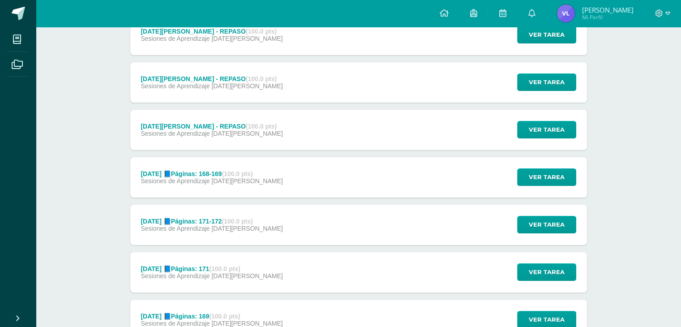
scroll to position [138, 0]
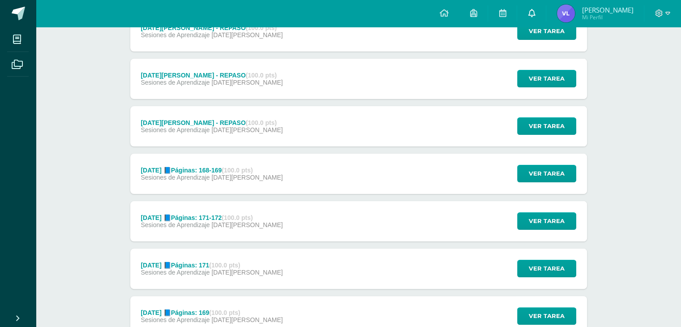
click at [542, 9] on link at bounding box center [531, 13] width 29 height 27
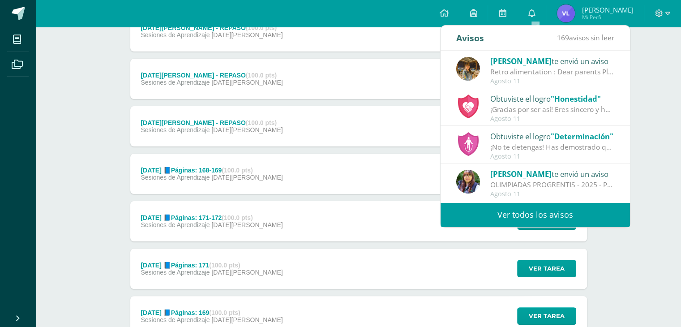
click at [552, 179] on div "OLIMPIADAS PROGRENTIS - 2025 - PRIMARIA INFERIOR - ABC: Estimados padres y alum…" at bounding box center [552, 184] width 124 height 10
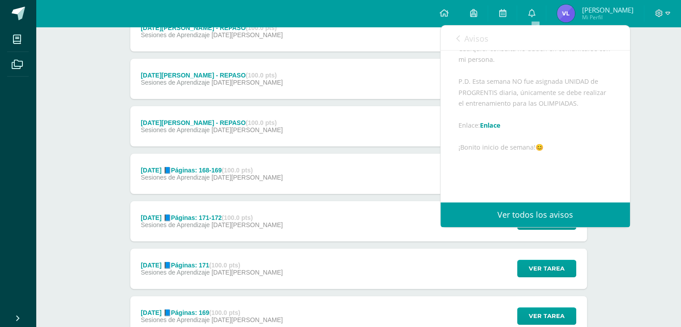
scroll to position [171, 0]
click at [496, 123] on link "Enlace" at bounding box center [490, 118] width 21 height 9
